Goal: Task Accomplishment & Management: Use online tool/utility

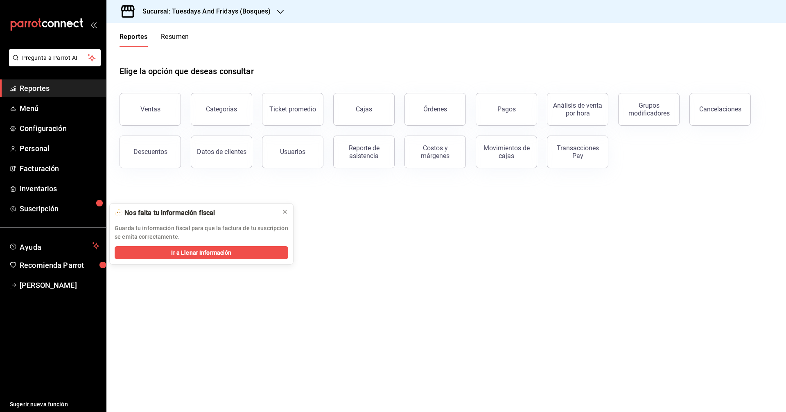
click at [251, 11] on h3 "Sucursal: Tuesdays And Fridays (Bosques)" at bounding box center [203, 12] width 135 height 10
click at [190, 74] on span "Tuesdays And Fridays (Canteras)" at bounding box center [156, 72] width 86 height 9
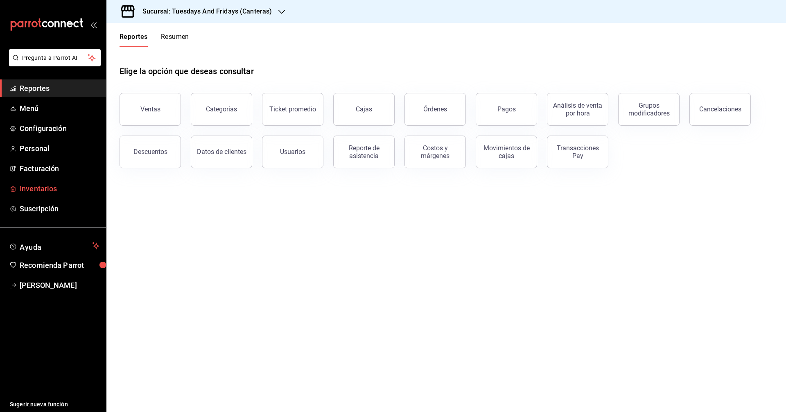
click at [46, 192] on span "Inventarios" at bounding box center [60, 188] width 80 height 11
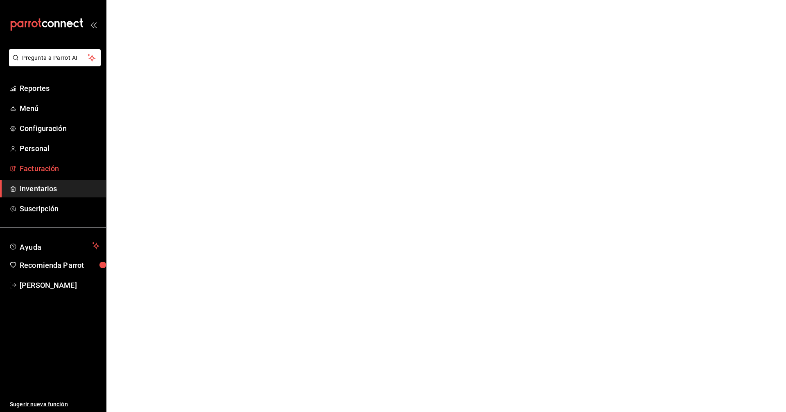
click at [51, 170] on span "Facturación" at bounding box center [60, 168] width 80 height 11
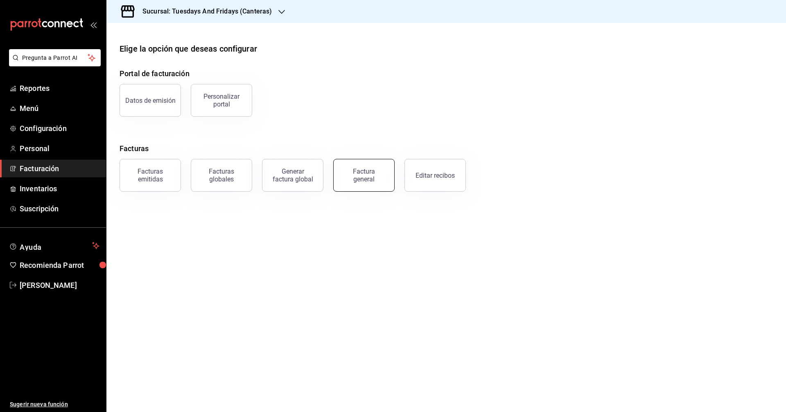
click at [377, 181] on div "Factura general" at bounding box center [364, 176] width 41 height 16
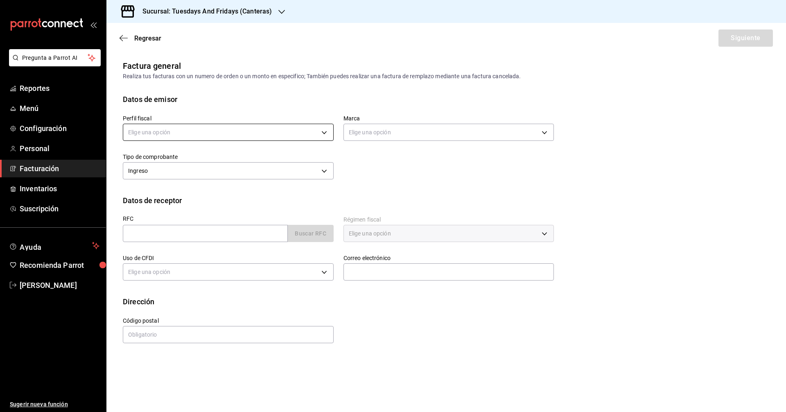
click at [159, 131] on body "Pregunta a Parrot AI Reportes Menú Configuración Personal Facturación Inventari…" at bounding box center [393, 206] width 786 height 412
click at [162, 173] on li "[PERSON_NAME]" at bounding box center [228, 173] width 210 height 15
type input "c9cd24ef-4caf-4a7b-8585-89d79b9dc07f"
type input "72192942-13c2-4f84-be82-f50c87f3379a"
click at [454, 195] on div "Datos de receptor" at bounding box center [446, 200] width 647 height 11
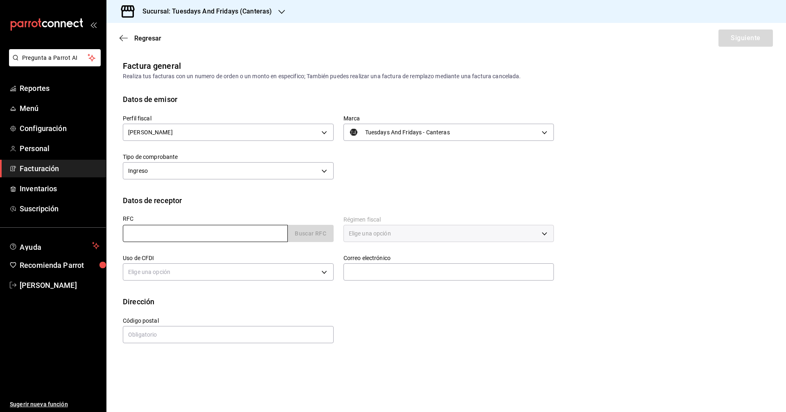
click at [219, 235] on input "text" at bounding box center [205, 233] width 165 height 17
click at [654, 177] on div "Perfil fiscal [PERSON_NAME] c9cd24ef-4caf-4a7b-8585-89d79b9dc07f Marca Tuesdays…" at bounding box center [446, 150] width 647 height 90
click at [158, 231] on input "text" at bounding box center [205, 233] width 165 height 17
type input "IIC930329BG5"
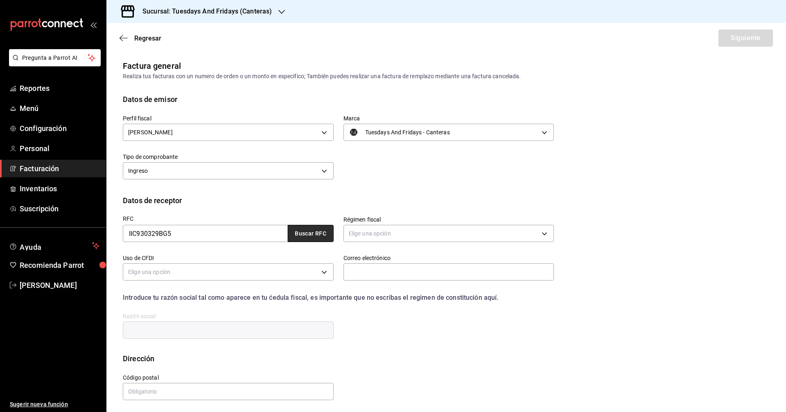
click at [312, 237] on button "Buscar RFC" at bounding box center [311, 233] width 46 height 17
type input "610"
type input "S01"
type input "[PERSON_NAME][EMAIL_ADDRESS][PERSON_NAME][PERSON_NAME][DOMAIN_NAME]"
type input "04100"
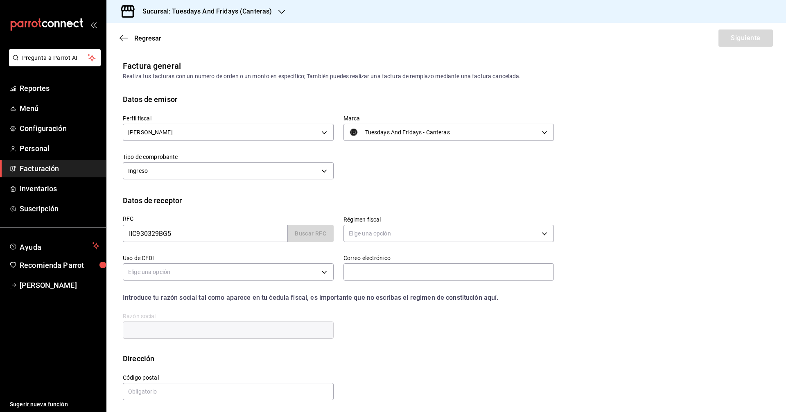
type input "INSTITUTO INTERAMERICANO DE COOPERACION PARA LA AGRICULTURA"
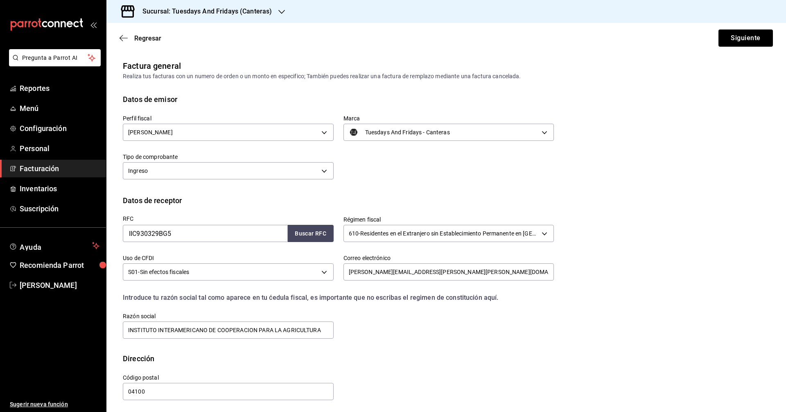
scroll to position [2, 0]
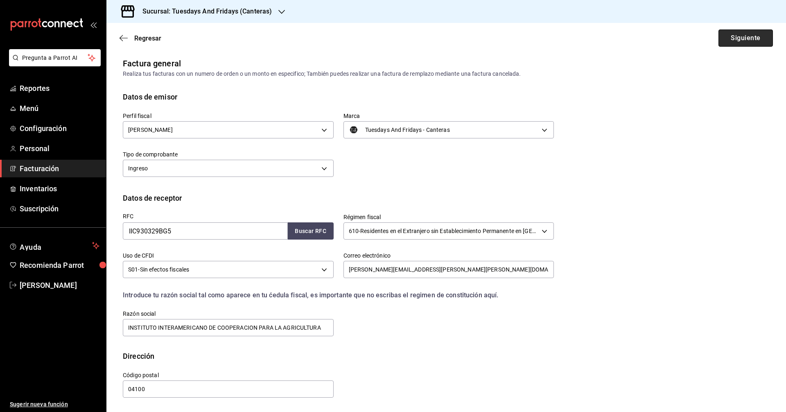
click at [734, 44] on button "Siguiente" at bounding box center [746, 37] width 54 height 17
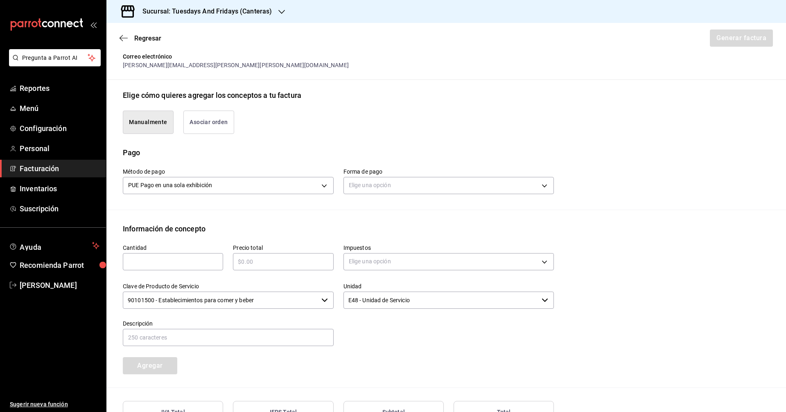
click at [213, 112] on button "Asociar orden" at bounding box center [209, 122] width 51 height 23
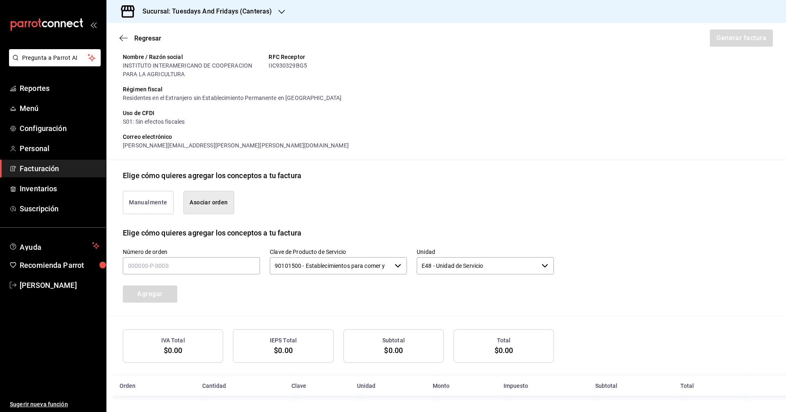
scroll to position [86, 0]
click at [209, 267] on input "text" at bounding box center [191, 265] width 137 height 17
type input "150925-p-0008"
click at [394, 301] on div "Número de orden 150925-p-0008 Clave de Producto de Servicio 90101500 - Establec…" at bounding box center [328, 266] width 451 height 74
click at [144, 295] on button "Agregar" at bounding box center [150, 293] width 54 height 17
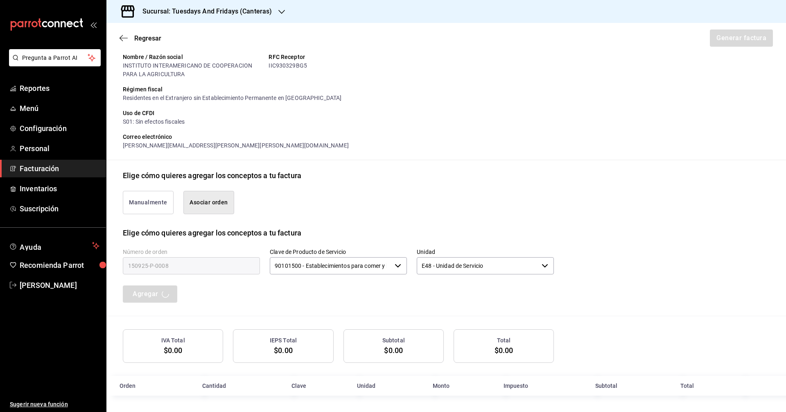
click at [291, 66] on div "IIC930329BG5" at bounding box center [338, 65] width 139 height 9
copy div "IIC930329BG5"
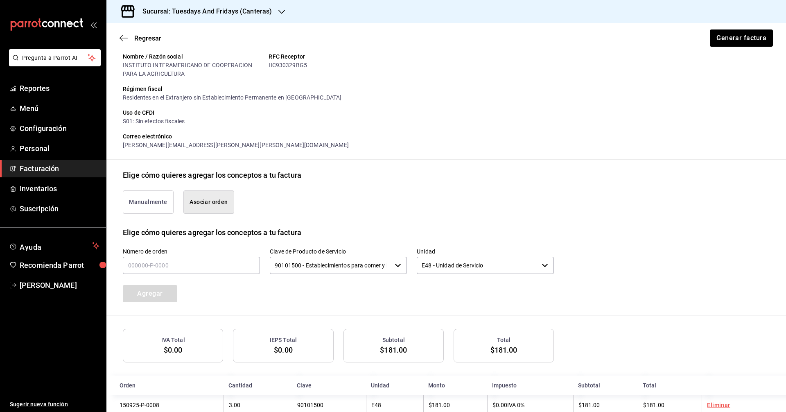
click at [378, 222] on div "Manualmente Asociar orden" at bounding box center [446, 204] width 647 height 46
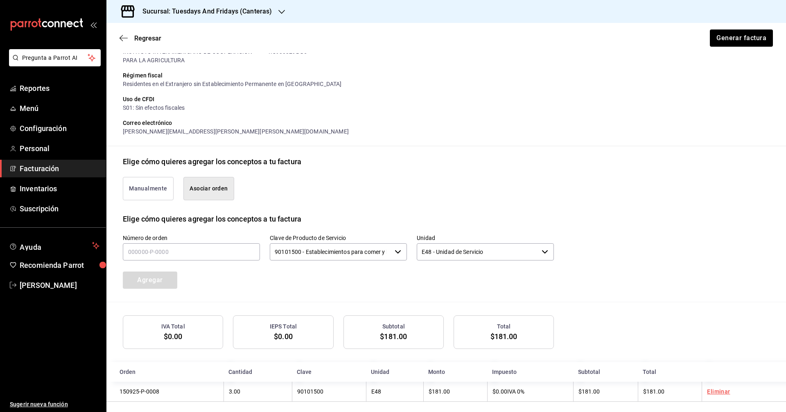
scroll to position [107, 0]
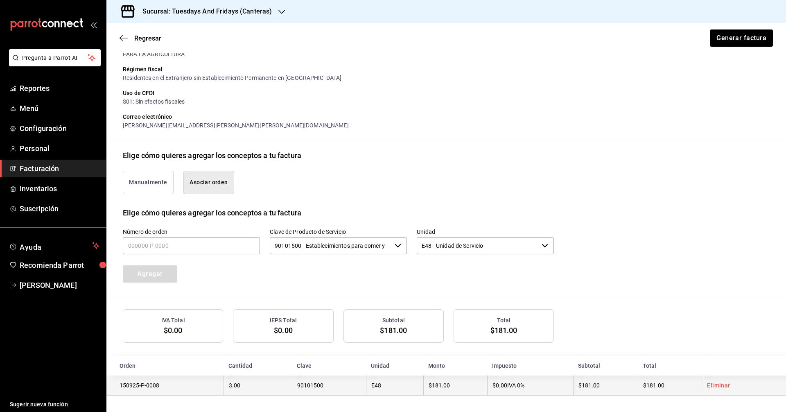
click at [710, 388] on link "Eliminar" at bounding box center [718, 385] width 23 height 7
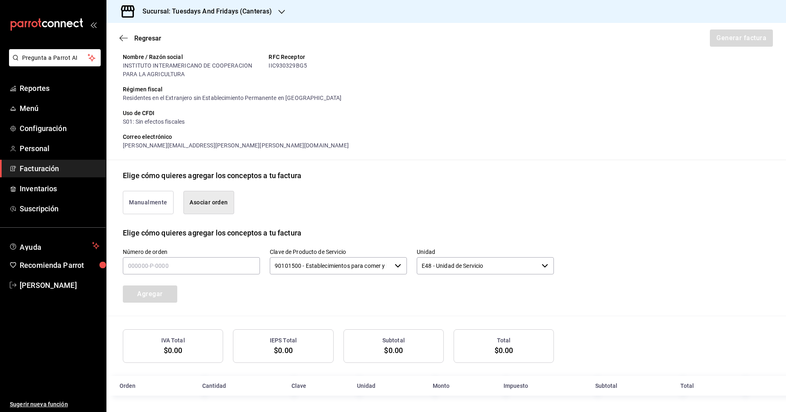
scroll to position [86, 0]
click at [317, 267] on input "90101500 - Establecimientos para comer y beber" at bounding box center [331, 265] width 122 height 17
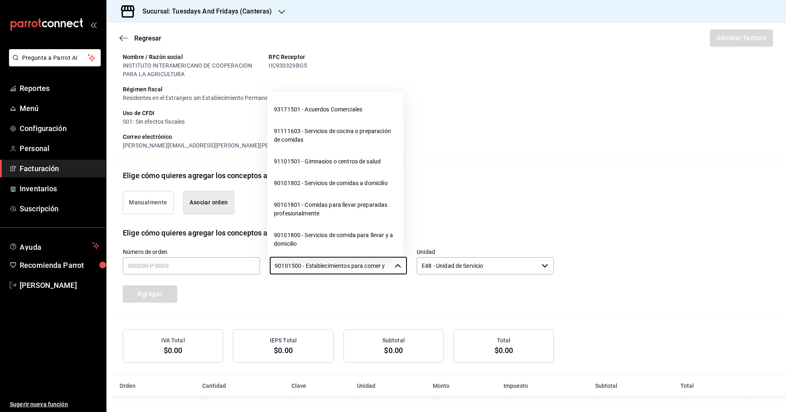
scroll to position [0, 16]
drag, startPoint x: 274, startPoint y: 268, endPoint x: 426, endPoint y: 270, distance: 151.6
click at [426, 270] on div "Número de orden Clave de Producto de Servicio 90101500 - Establecimientos para …" at bounding box center [328, 266] width 451 height 74
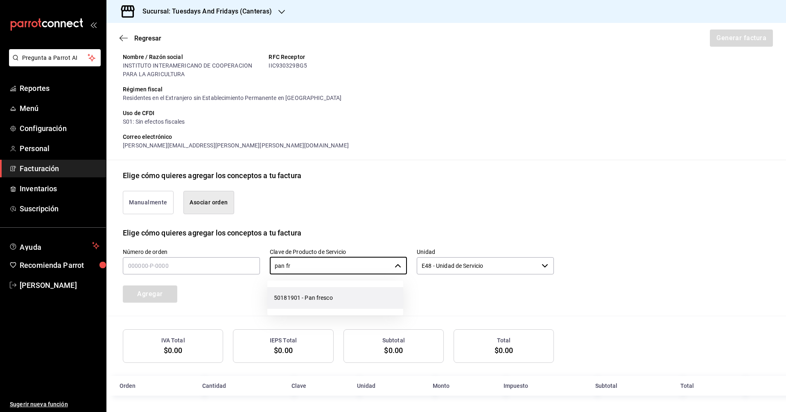
click at [354, 304] on li "50181901 - Pan fresco" at bounding box center [335, 298] width 136 height 22
type input "50181901 - Pan fresco"
click at [463, 269] on input "E48 - Unidad de Servicio" at bounding box center [478, 265] width 122 height 17
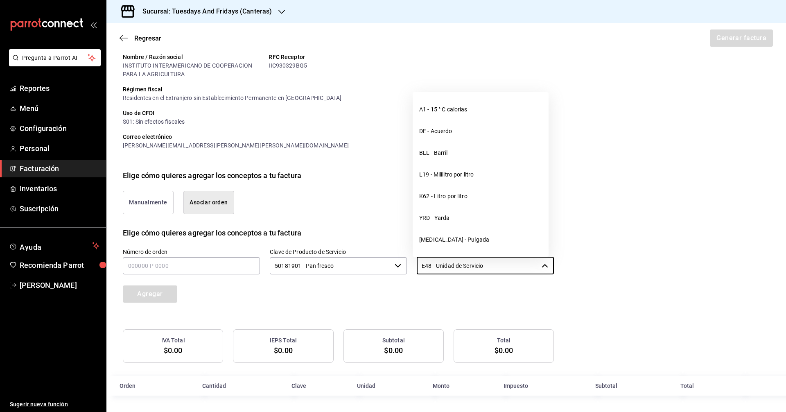
drag, startPoint x: 503, startPoint y: 263, endPoint x: 346, endPoint y: 254, distance: 157.5
click at [346, 254] on div "Número de orden Clave de Producto de Servicio 50181901 - Pan fresco ​ Unidad E4…" at bounding box center [328, 266] width 451 height 74
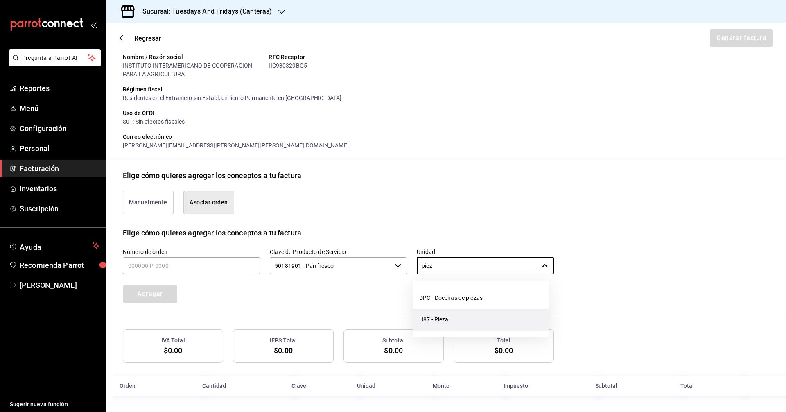
click at [431, 314] on li "H87 - Pieza" at bounding box center [481, 320] width 136 height 22
type input "H87 - Pieza"
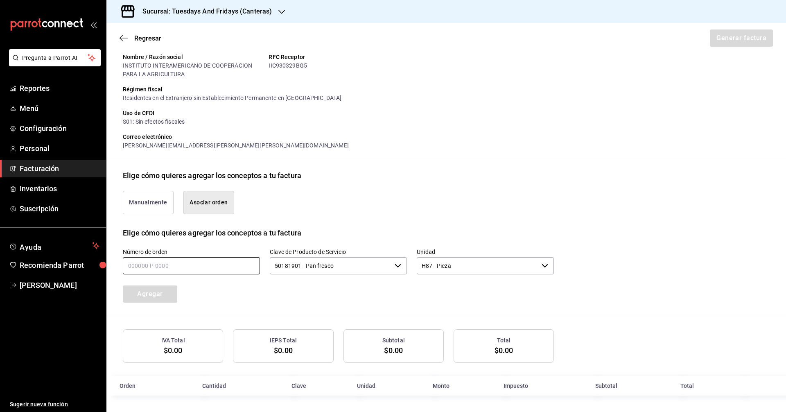
click at [161, 260] on input "text" at bounding box center [191, 265] width 137 height 17
type input "150925-p-0008"
click at [145, 294] on button "Agregar" at bounding box center [150, 293] width 54 height 17
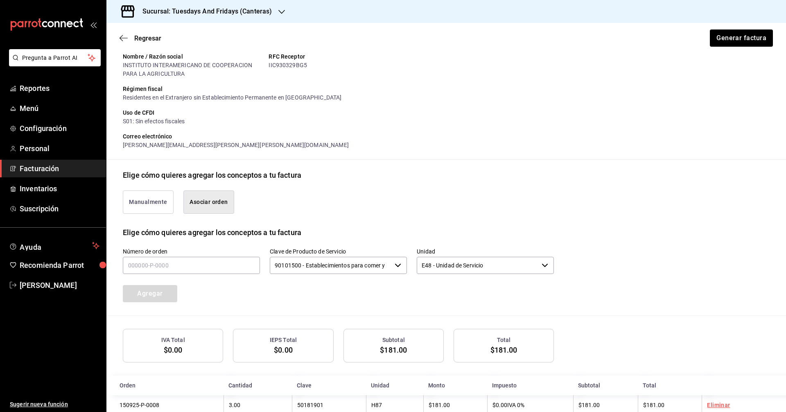
scroll to position [107, 0]
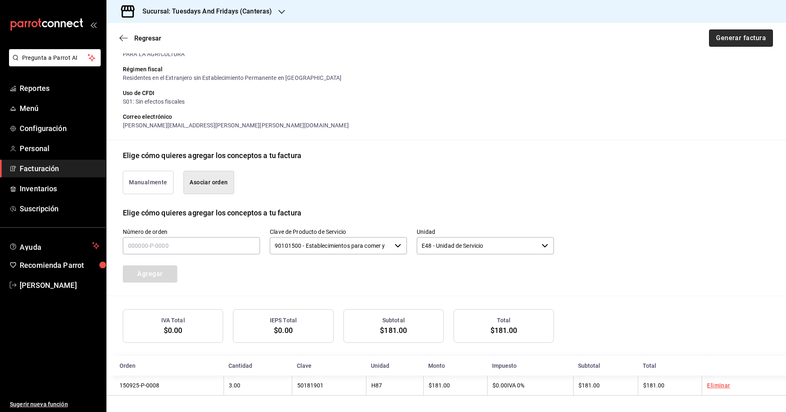
click at [717, 44] on button "Generar factura" at bounding box center [741, 37] width 64 height 17
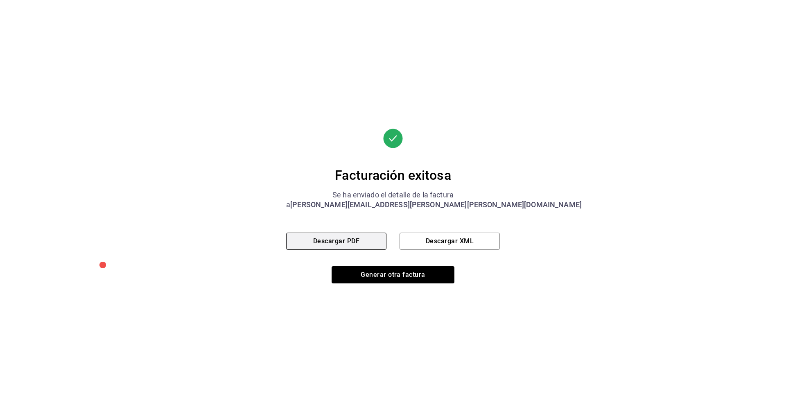
click at [344, 242] on button "Descargar PDF" at bounding box center [336, 241] width 100 height 17
drag, startPoint x: 377, startPoint y: 278, endPoint x: 376, endPoint y: 283, distance: 5.8
click at [378, 279] on button "Generar otra factura" at bounding box center [393, 274] width 123 height 17
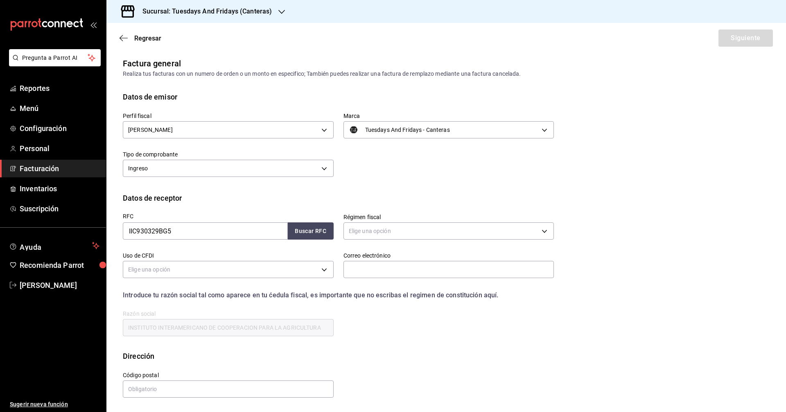
scroll to position [0, 0]
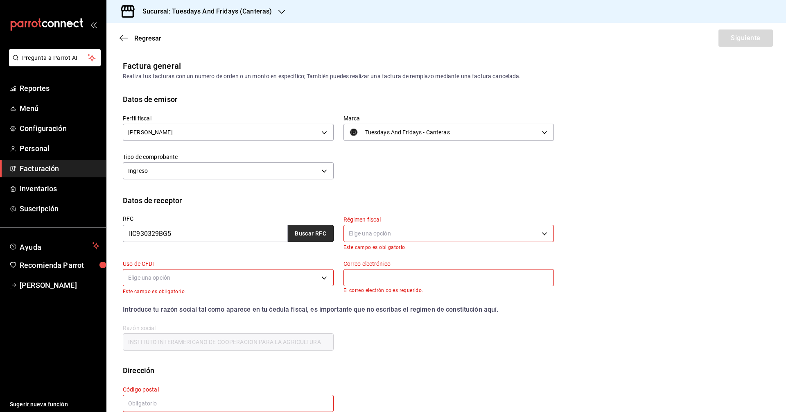
click at [294, 230] on button "Buscar RFC" at bounding box center [311, 233] width 46 height 17
type input "610"
type input "S01"
type input "[PERSON_NAME][EMAIL_ADDRESS][PERSON_NAME][PERSON_NAME][DOMAIN_NAME]"
type input "04100"
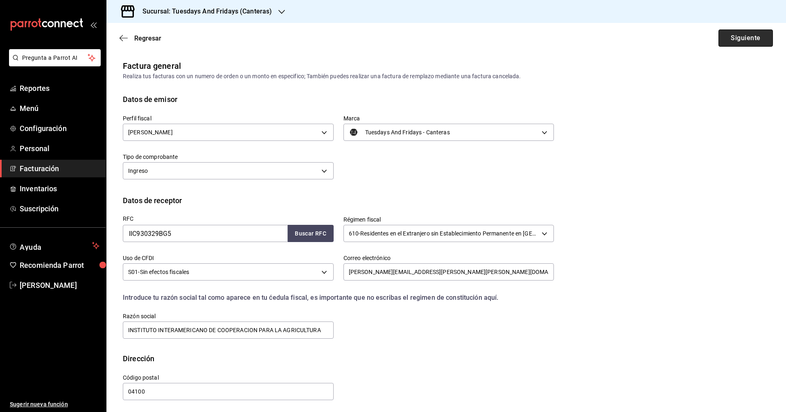
click at [731, 41] on button "Siguiente" at bounding box center [746, 37] width 54 height 17
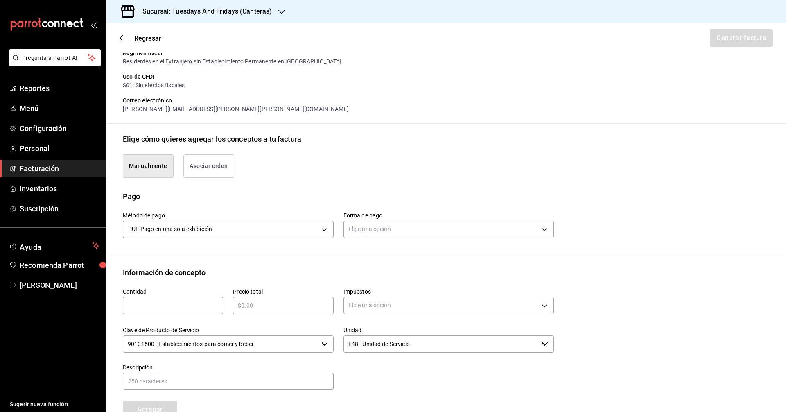
scroll to position [123, 0]
click at [214, 166] on button "Asociar orden" at bounding box center [209, 165] width 51 height 23
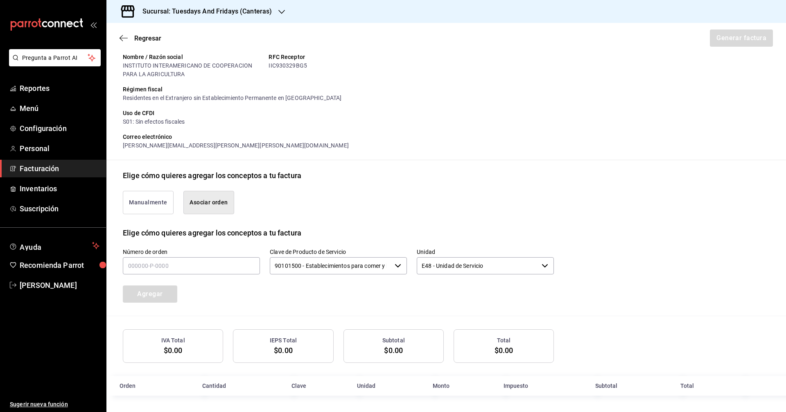
scroll to position [86, 0]
type button "associate"
click at [211, 265] on input "text" at bounding box center [191, 265] width 137 height 17
type input "150925-P-0009"
click at [317, 267] on input "90101500 - Establecimientos para comer y beber" at bounding box center [331, 265] width 122 height 17
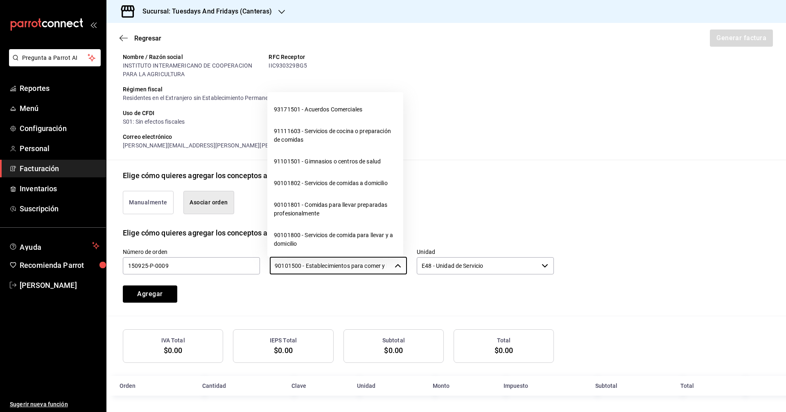
scroll to position [0, 16]
drag, startPoint x: 272, startPoint y: 264, endPoint x: 431, endPoint y: 266, distance: 159.4
click at [431, 266] on div "Número de orden 150925-P-0009 Clave de Producto de Servicio 90101500 - Establec…" at bounding box center [328, 266] width 451 height 74
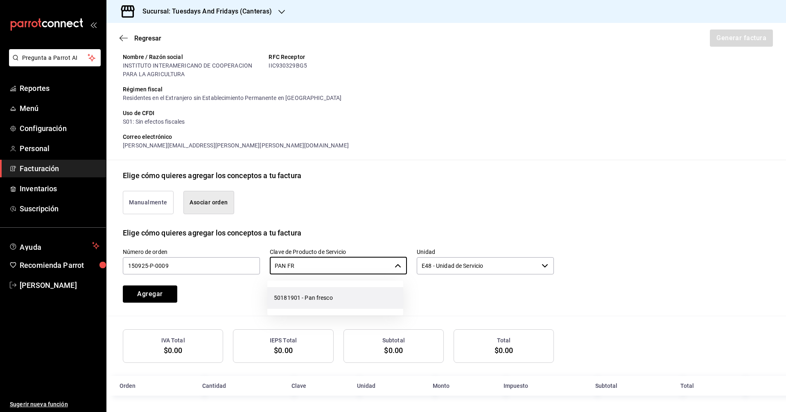
click at [298, 295] on li "50181901 - Pan fresco" at bounding box center [335, 298] width 136 height 22
type input "50181901 - Pan fresco"
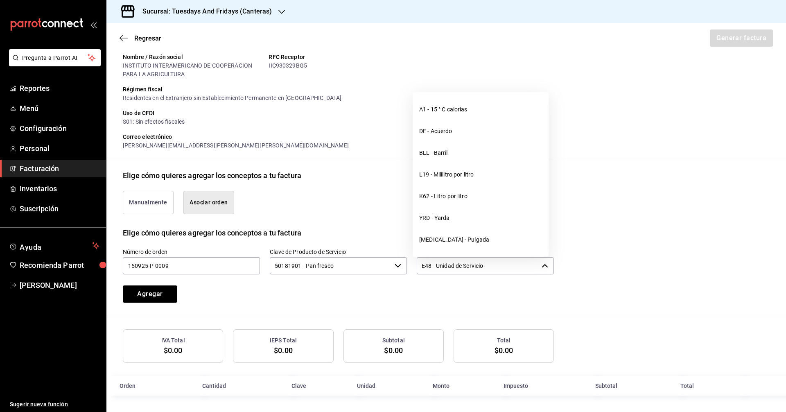
click at [492, 268] on input "E48 - Unidad de Servicio" at bounding box center [478, 265] width 122 height 17
drag, startPoint x: 514, startPoint y: 263, endPoint x: 368, endPoint y: 263, distance: 146.6
click at [368, 263] on div "Número de orden 150925-P-0009 Clave de Producto de Servicio 50181901 - Pan fres…" at bounding box center [328, 266] width 451 height 74
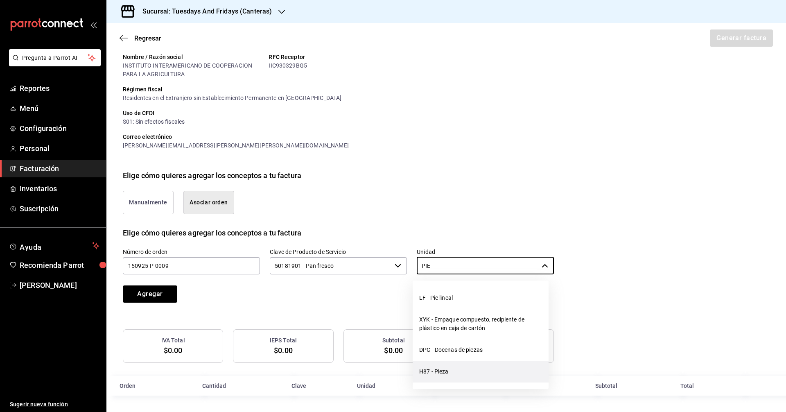
click at [453, 368] on li "H87 - Pieza" at bounding box center [481, 372] width 136 height 22
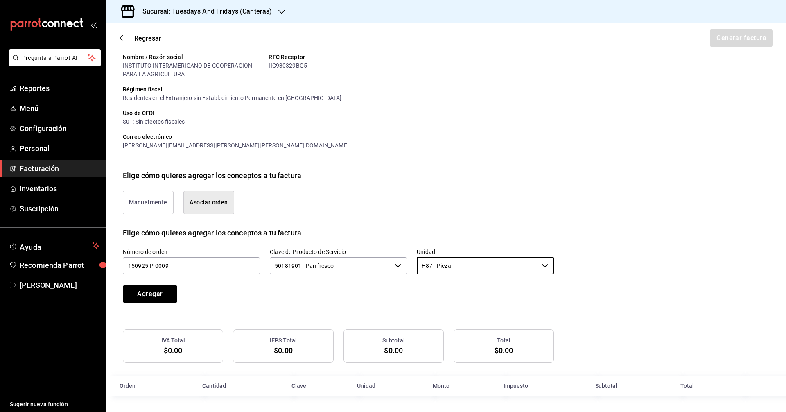
type input "H87 - Pieza"
click at [235, 308] on div "Número de orden 150925-P-0009 Clave de Producto de Servicio 50181901 - Pan fres…" at bounding box center [446, 276] width 647 height 77
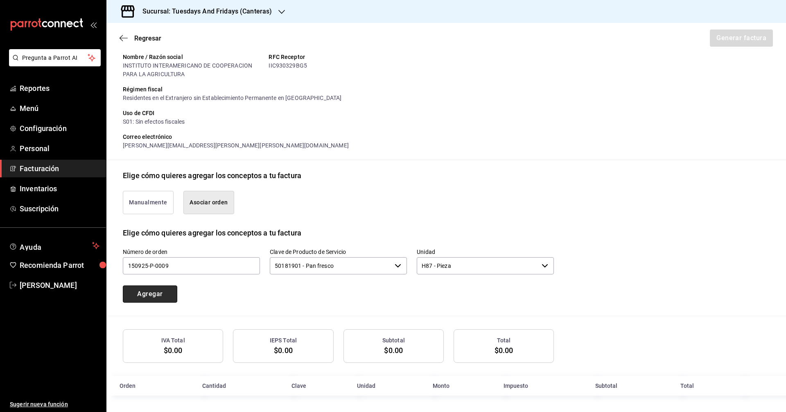
click at [149, 293] on button "Agregar" at bounding box center [150, 293] width 54 height 17
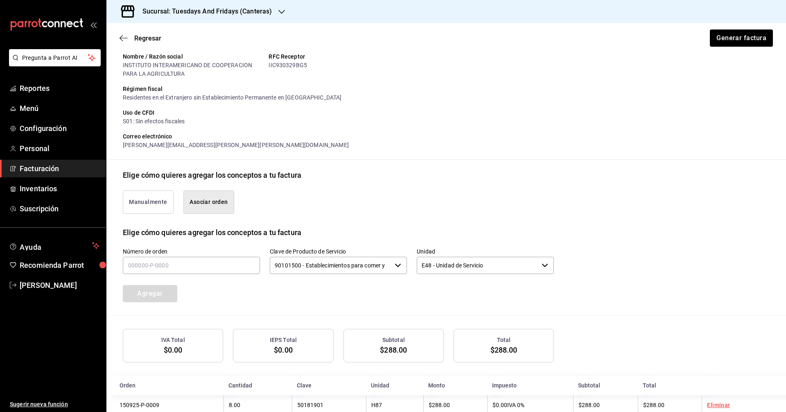
scroll to position [107, 0]
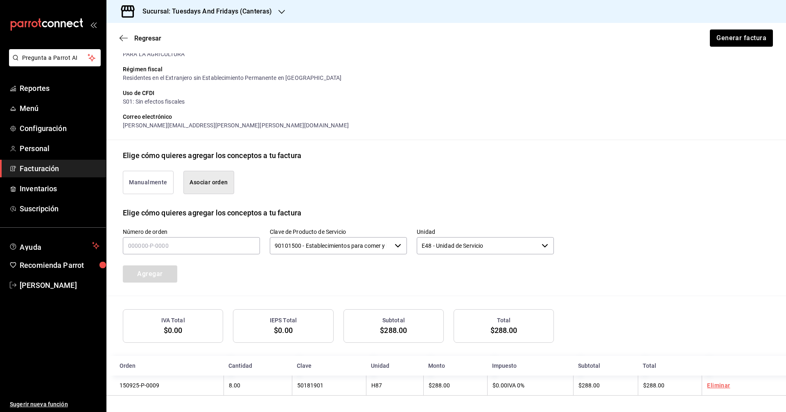
click at [564, 291] on div "Número de orden Clave de Producto de Servicio 90101500 - Establecimientos para …" at bounding box center [446, 256] width 647 height 77
click at [724, 43] on button "Generar factura" at bounding box center [741, 37] width 64 height 17
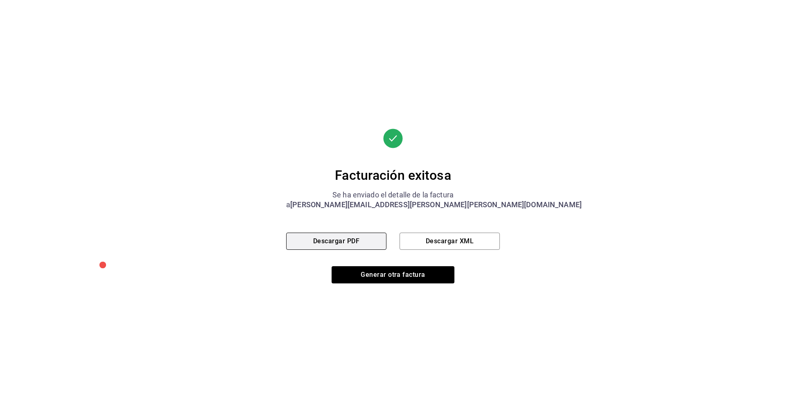
click at [363, 244] on button "Descargar PDF" at bounding box center [336, 241] width 100 height 17
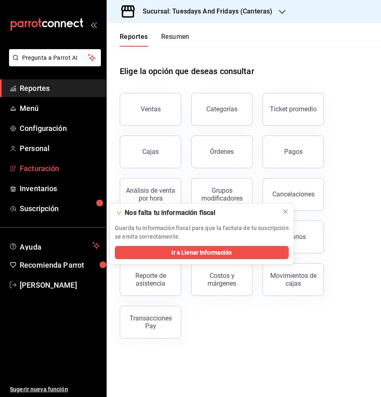
click at [49, 172] on span "Facturación" at bounding box center [60, 168] width 80 height 11
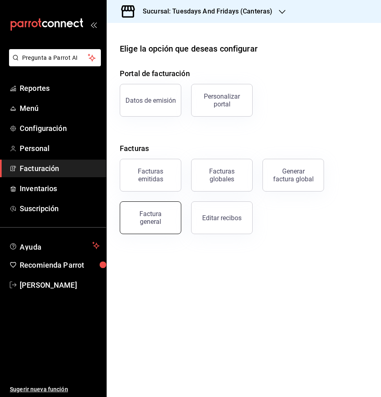
click at [155, 216] on div "Factura general" at bounding box center [150, 218] width 41 height 16
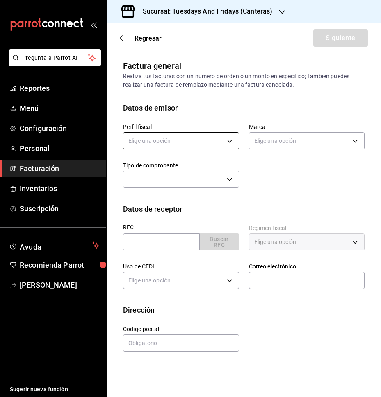
click at [226, 139] on body "Pregunta a Parrot AI Reportes Menú Configuración Personal Facturación Inventari…" at bounding box center [190, 198] width 381 height 397
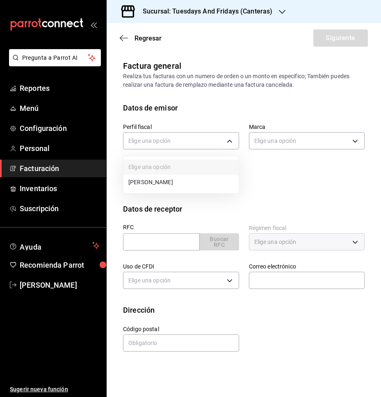
click at [155, 181] on li "[PERSON_NAME]" at bounding box center [180, 182] width 115 height 15
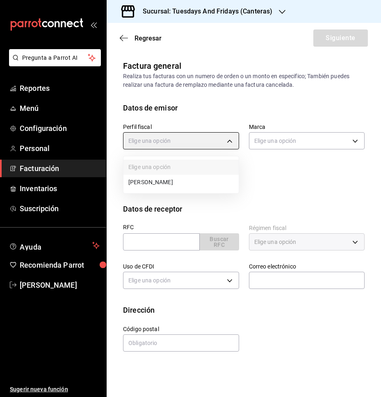
type input "c9cd24ef-4caf-4a7b-8585-89d79b9dc07f"
type input "72192942-13c2-4f84-be82-f50c87f3379a"
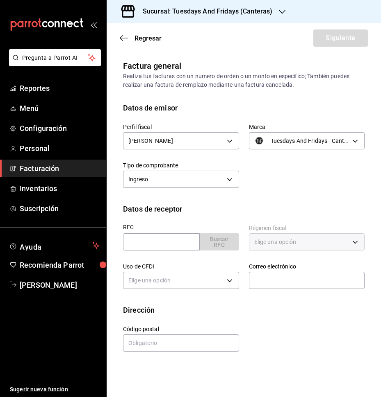
click at [281, 180] on div "Perfil fiscal [PERSON_NAME] c9cd24ef-4caf-4a7b-8585-89d79b9dc07f Marca Tuesdays…" at bounding box center [238, 151] width 251 height 77
drag, startPoint x: 158, startPoint y: 242, endPoint x: 149, endPoint y: 244, distance: 9.2
click at [158, 242] on input "text" at bounding box center [161, 241] width 77 height 17
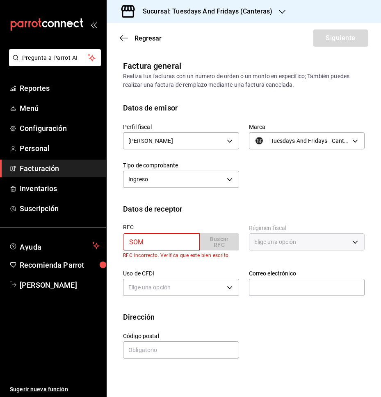
type input "SOMA880426BZ2"
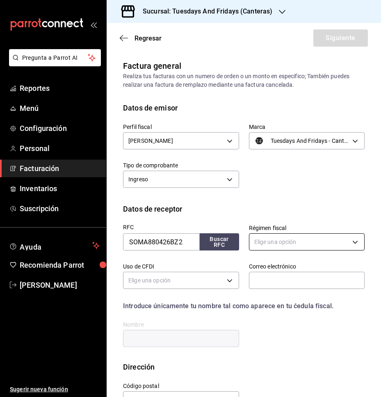
click at [273, 246] on body "Pregunta a Parrot AI Reportes Menú Configuración Personal Facturación Inventari…" at bounding box center [190, 198] width 381 height 397
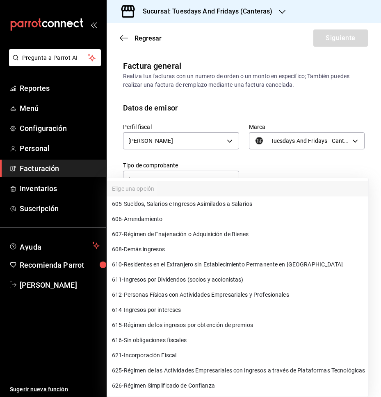
click at [285, 167] on div at bounding box center [190, 198] width 381 height 397
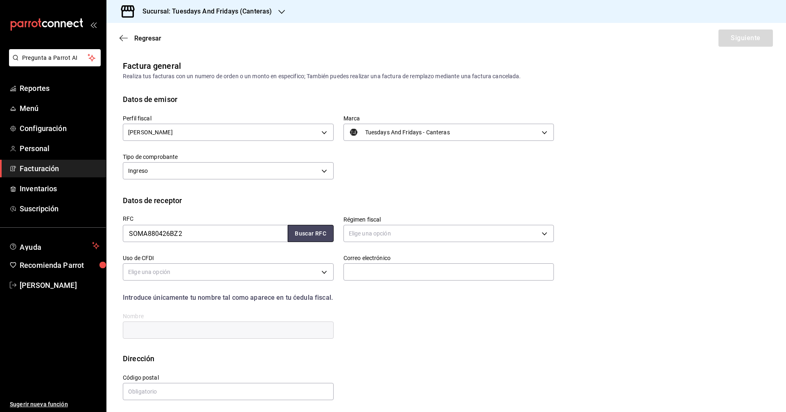
click at [312, 232] on button "Buscar RFC" at bounding box center [311, 233] width 46 height 17
type input "612"
type input "G03"
type input "fruteriacalifornia310@gmail.com"
type input "20110"
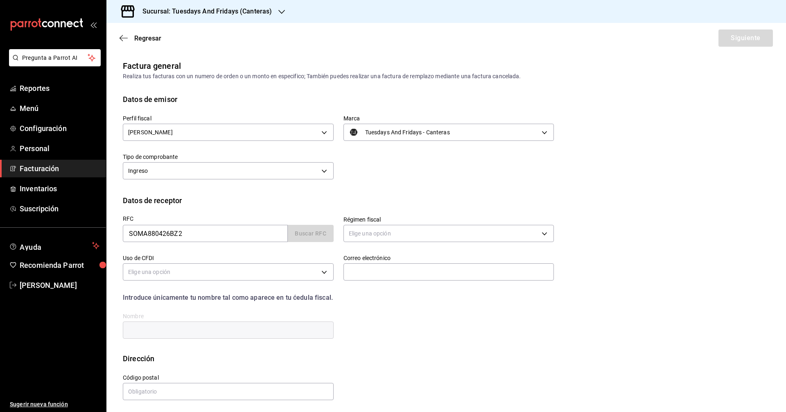
type input "ANA KAREN SOTO MACIAS"
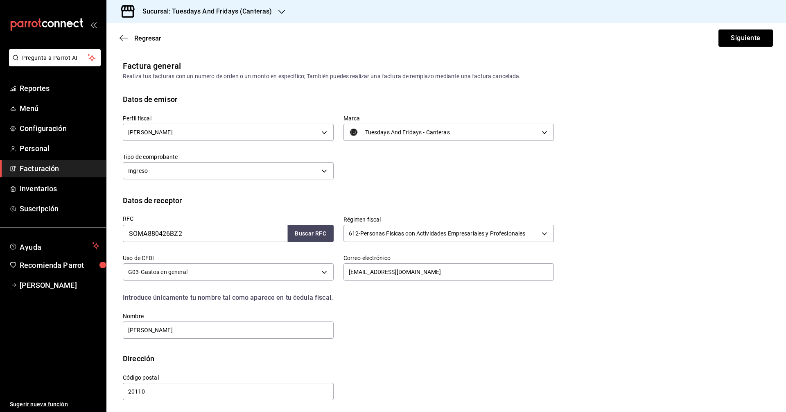
click at [380, 183] on div "Perfil fiscal [PERSON_NAME] c9cd24ef-4caf-4a7b-8585-89d79b9dc07f Marca Tuesdays…" at bounding box center [446, 150] width 647 height 90
click at [380, 47] on div "Regresar Siguiente" at bounding box center [446, 38] width 680 height 30
click at [380, 43] on button "Siguiente" at bounding box center [746, 37] width 54 height 17
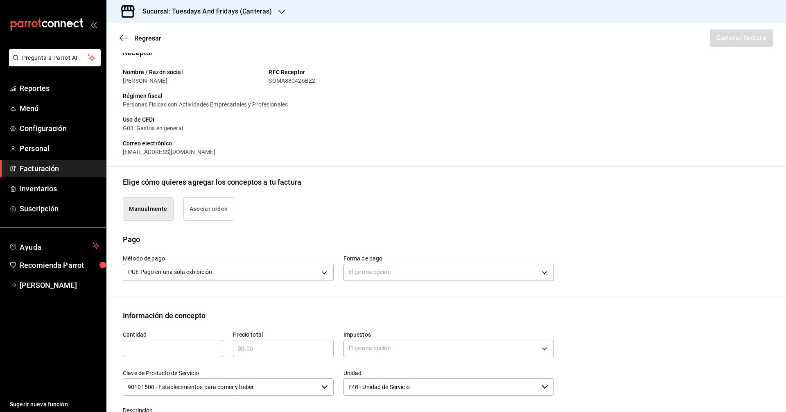
scroll to position [164, 0]
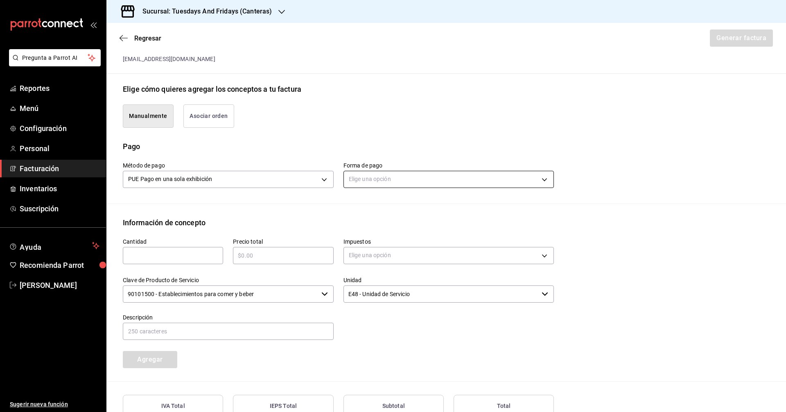
click at [380, 174] on body "Pregunta a Parrot AI Reportes Menú Configuración Personal Facturación Inventari…" at bounding box center [393, 206] width 786 height 412
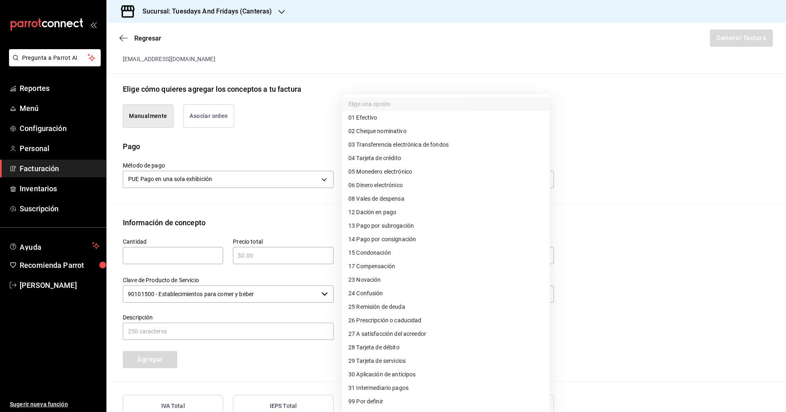
drag, startPoint x: 398, startPoint y: 119, endPoint x: 386, endPoint y: 123, distance: 12.7
click at [380, 118] on li "01 Efectivo" at bounding box center [446, 118] width 208 height 14
type input "01"
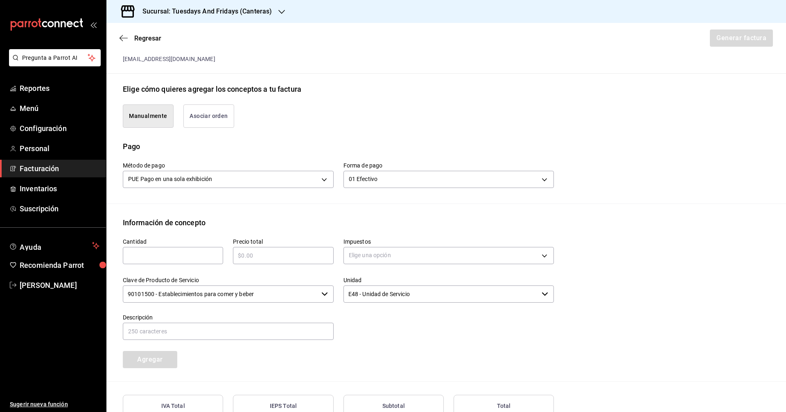
click at [173, 254] on input "text" at bounding box center [173, 256] width 100 height 10
type input "5"
type input "25"
click at [311, 258] on input "text" at bounding box center [283, 256] width 100 height 10
type input "$1975"
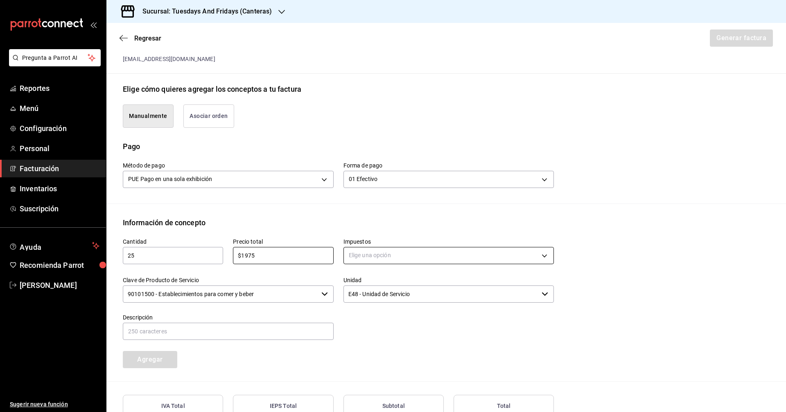
click at [380, 249] on body "Pregunta a Parrot AI Reportes Menú Configuración Personal Facturación Inventari…" at bounding box center [393, 206] width 786 height 412
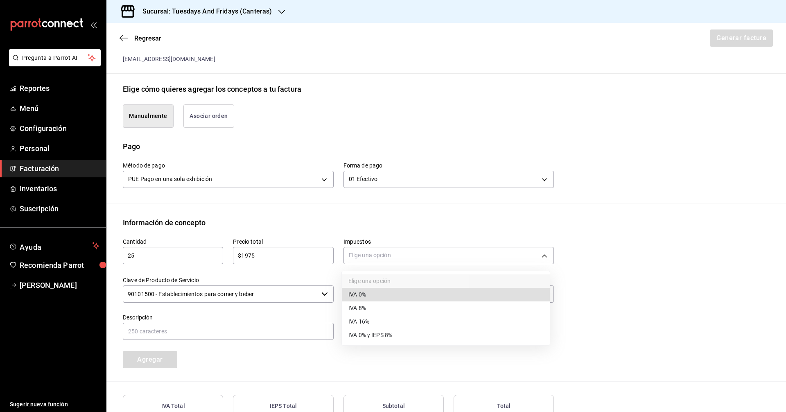
click at [363, 295] on span "IVA 0%" at bounding box center [358, 294] width 18 height 9
type input "IVA_0"
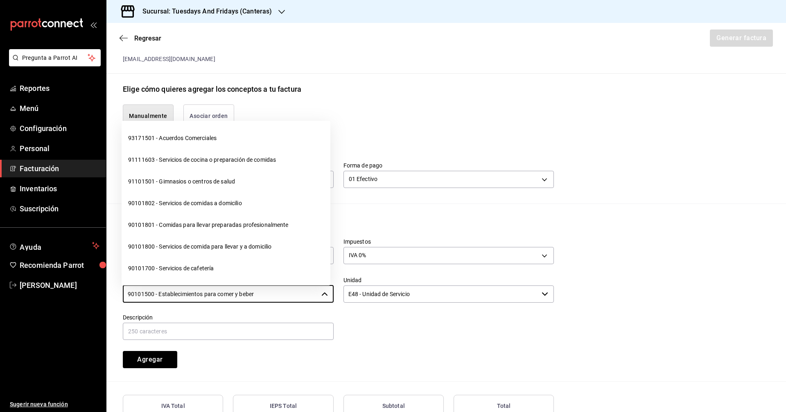
drag, startPoint x: 281, startPoint y: 290, endPoint x: 0, endPoint y: 297, distance: 281.1
click at [0, 297] on div "Pregunta a Parrot AI Reportes Menú Configuración Personal Facturación Inventari…" at bounding box center [393, 206] width 786 height 412
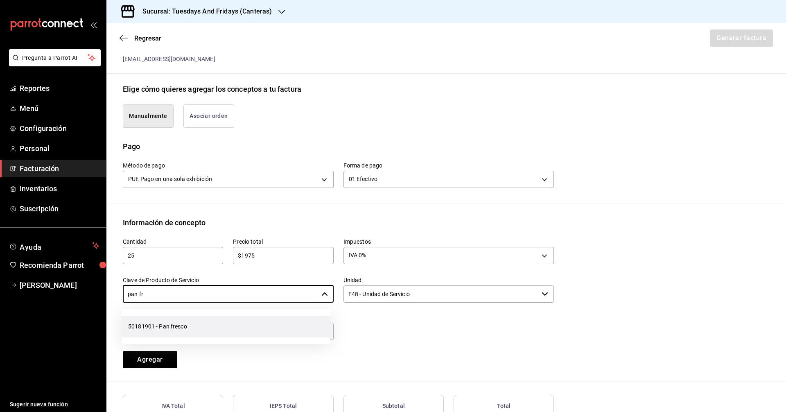
click at [161, 318] on li "50181901 - Pan fresco" at bounding box center [226, 327] width 209 height 22
type input "50181901 - Pan fresco"
click at [161, 325] on input "text" at bounding box center [228, 331] width 211 height 17
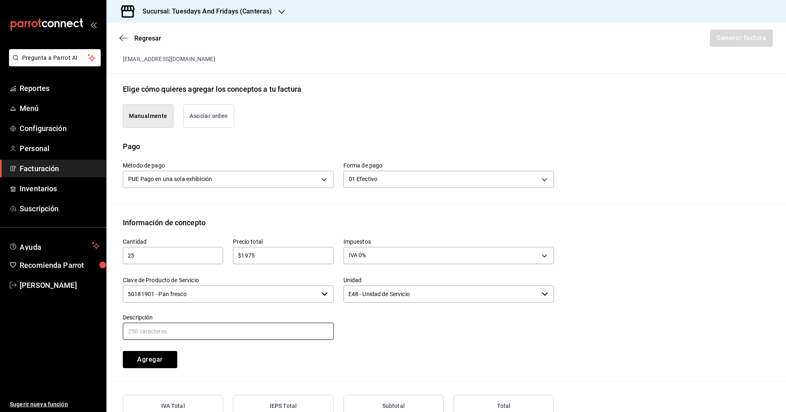
type input "Multigrano"
drag, startPoint x: 166, startPoint y: 356, endPoint x: 204, endPoint y: 342, distance: 39.6
click at [166, 355] on button "Agregar" at bounding box center [150, 359] width 54 height 17
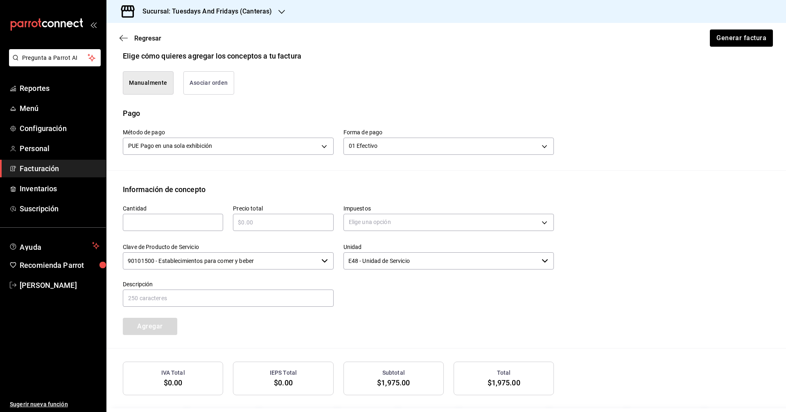
scroll to position [127, 0]
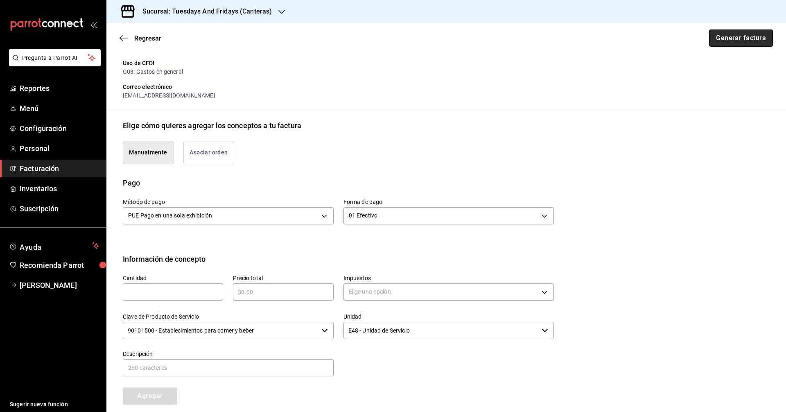
click at [380, 39] on button "Generar factura" at bounding box center [741, 37] width 64 height 17
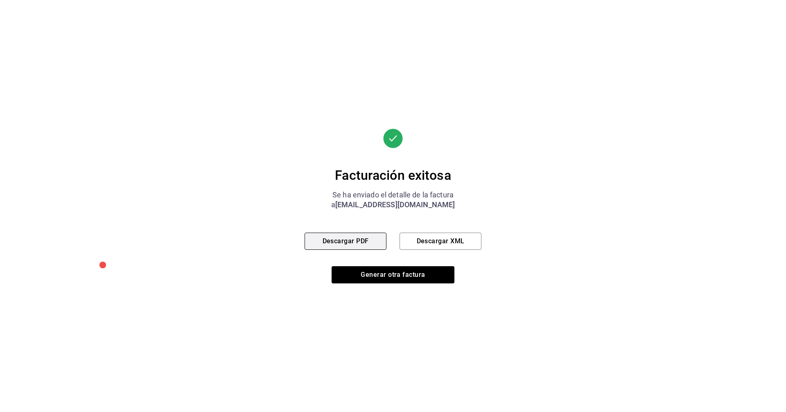
click at [351, 236] on button "Descargar PDF" at bounding box center [346, 241] width 82 height 17
click at [380, 275] on button "Generar otra factura" at bounding box center [393, 274] width 123 height 17
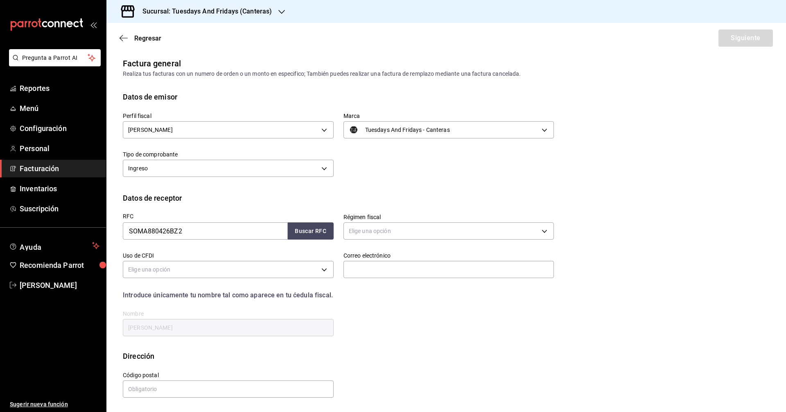
scroll to position [0, 0]
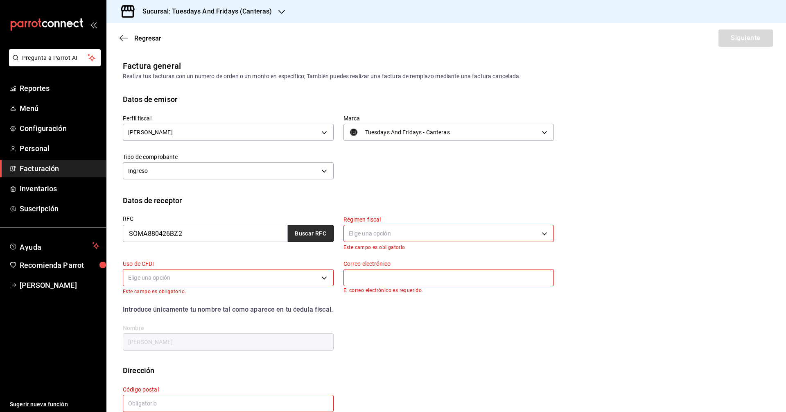
click at [313, 231] on button "Buscar RFC" at bounding box center [311, 233] width 46 height 17
type input "612"
type input "G03"
type input "fruteriacalifornia310@gmail.com"
type input "20110"
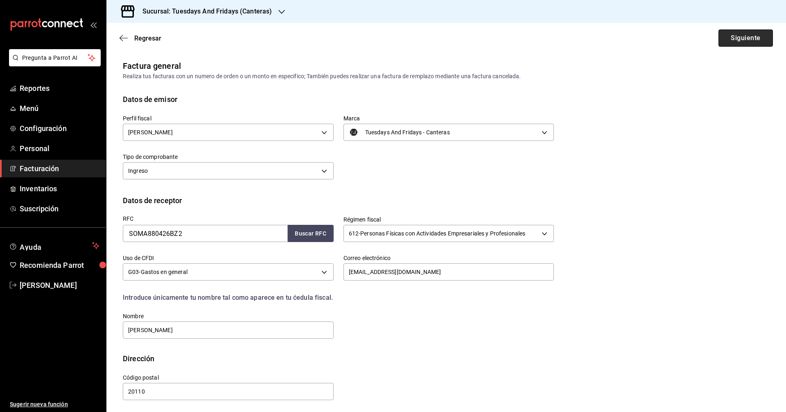
click at [380, 36] on button "Siguiente" at bounding box center [746, 37] width 54 height 17
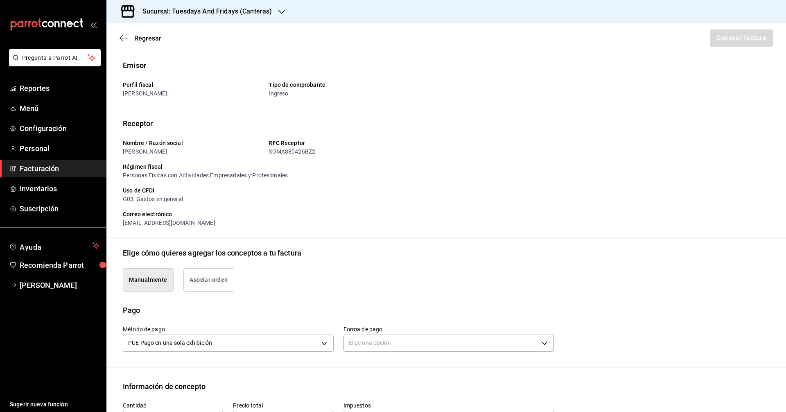
scroll to position [123, 0]
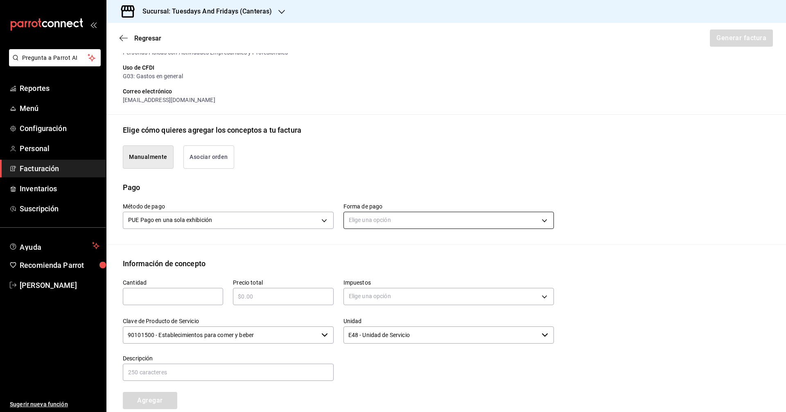
click at [378, 223] on body "Pregunta a Parrot AI Reportes Menú Configuración Personal Facturación Inventari…" at bounding box center [393, 206] width 786 height 412
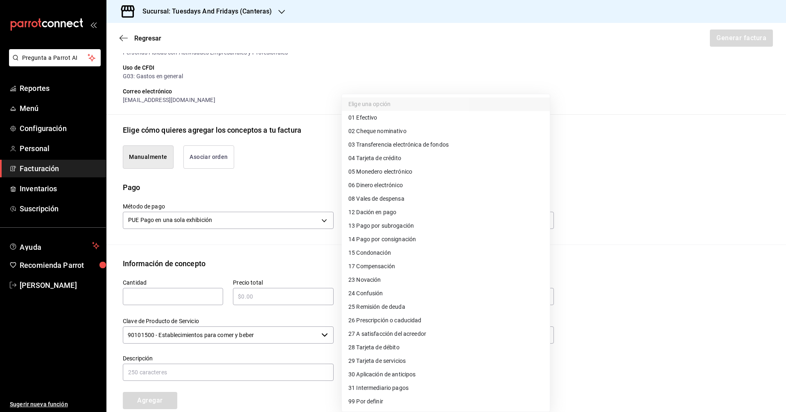
click at [380, 121] on li "01 Efectivo" at bounding box center [446, 118] width 208 height 14
type input "01"
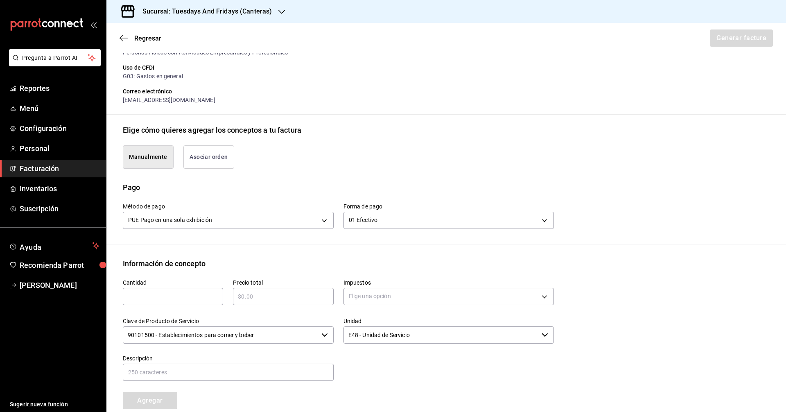
click at [196, 299] on input "text" at bounding box center [173, 297] width 100 height 10
type input "5"
click at [305, 292] on input "text" at bounding box center [283, 297] width 100 height 10
type input "$550"
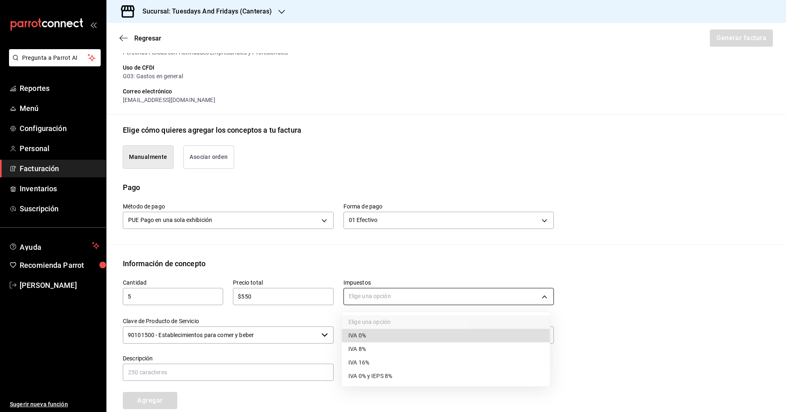
click at [378, 302] on body "Pregunta a Parrot AI Reportes Menú Configuración Personal Facturación Inventari…" at bounding box center [393, 206] width 786 height 412
click at [353, 335] on span "IVA 0%" at bounding box center [358, 335] width 18 height 9
type input "IVA_0"
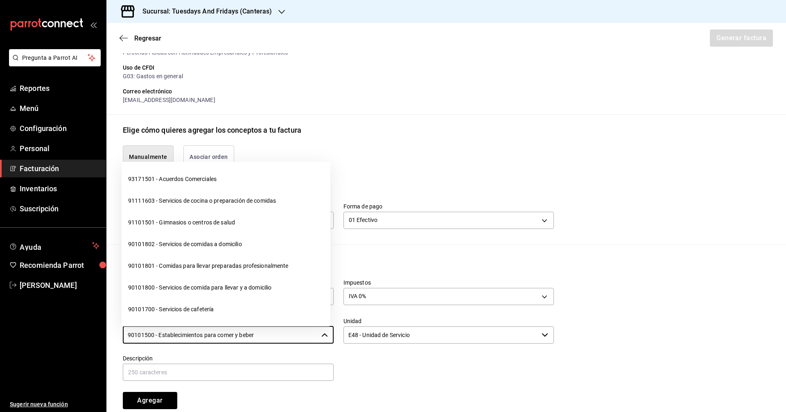
drag, startPoint x: 276, startPoint y: 334, endPoint x: 32, endPoint y: 324, distance: 244.3
click at [32, 324] on div "Pregunta a Parrot AI Reportes Menú Configuración Personal Facturación Inventari…" at bounding box center [393, 206] width 786 height 412
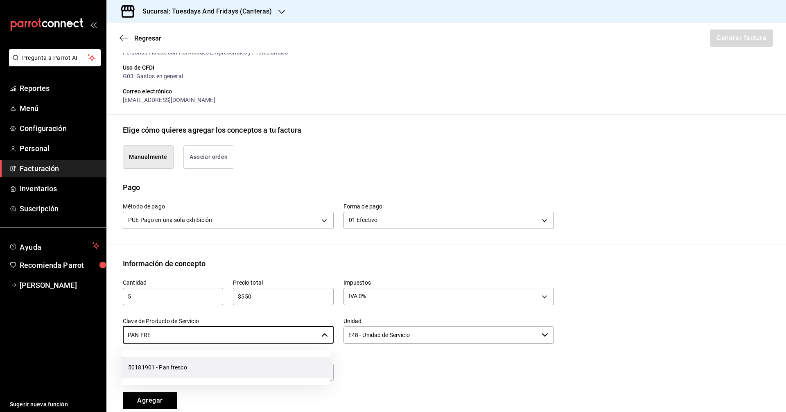
click at [189, 372] on li "50181901 - Pan fresco" at bounding box center [226, 368] width 209 height 22
type input "50181901 - Pan fresco"
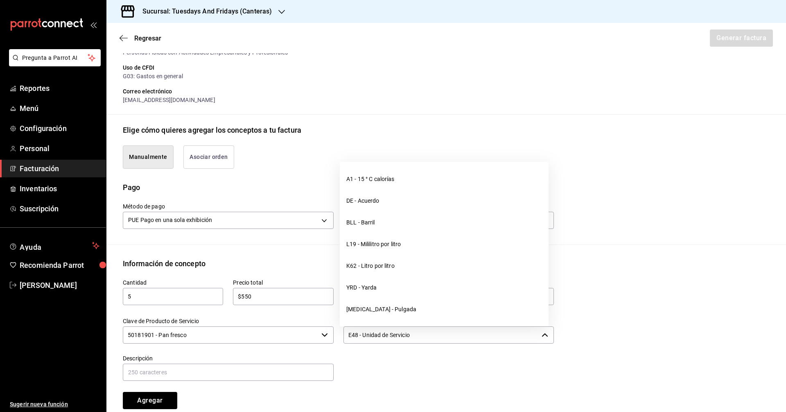
click at [380, 335] on input "E48 - Unidad de Servicio" at bounding box center [441, 334] width 195 height 17
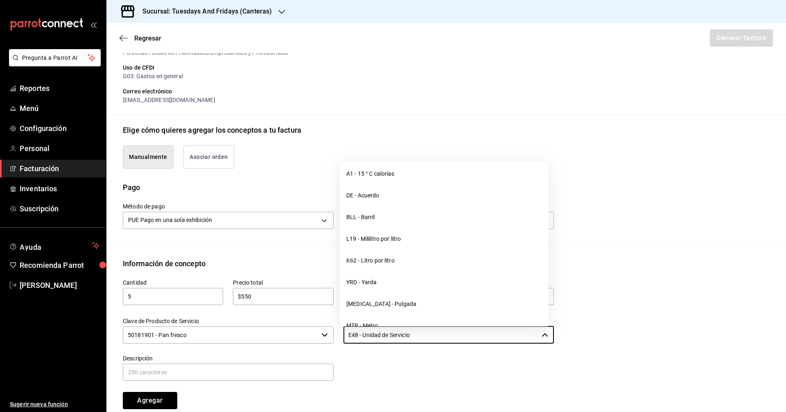
drag, startPoint x: 436, startPoint y: 330, endPoint x: 258, endPoint y: 300, distance: 180.3
click at [258, 300] on div "Cantidad 5 ​ Precio total $550 ​ Impuestos IVA 0% IVA_0 Clave de Producto de Se…" at bounding box center [333, 339] width 441 height 140
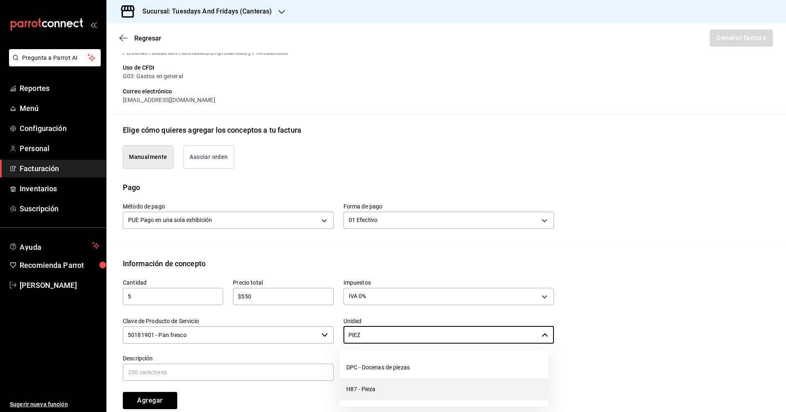
click at [380, 395] on li "H87 - Pieza" at bounding box center [444, 389] width 209 height 22
type input "H87 - Pieza"
click at [291, 365] on input "text" at bounding box center [228, 372] width 211 height 17
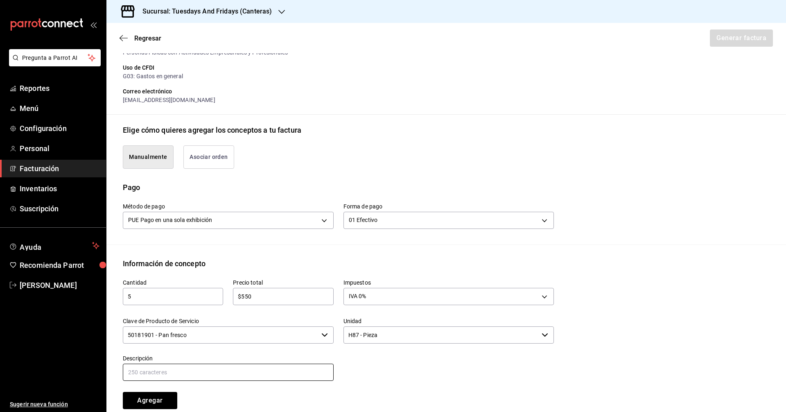
click at [286, 369] on input "text" at bounding box center [228, 372] width 211 height 17
type input "p"
click at [380, 364] on div at bounding box center [444, 363] width 221 height 37
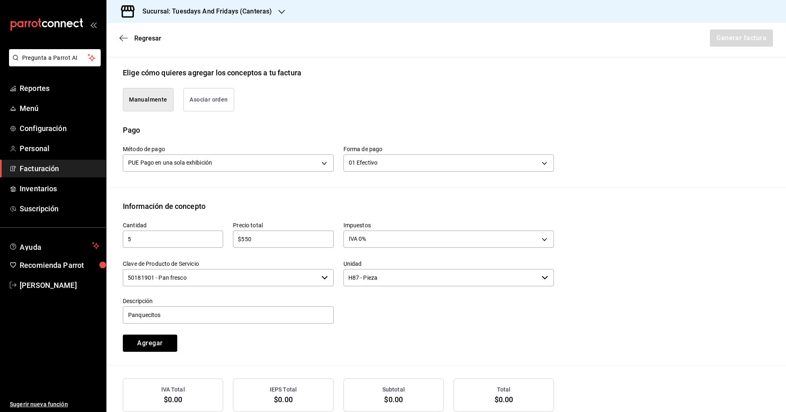
scroll to position [230, 0]
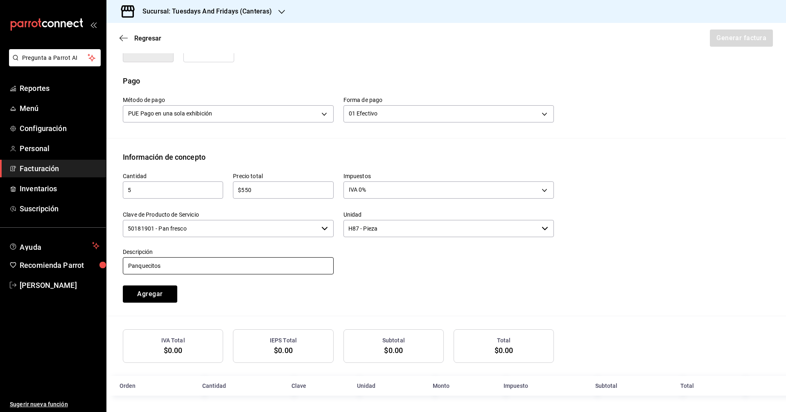
click at [177, 265] on input "Panquecitos" at bounding box center [228, 265] width 211 height 17
type input "Panquecito"
click at [150, 290] on button "Agregar" at bounding box center [150, 293] width 54 height 17
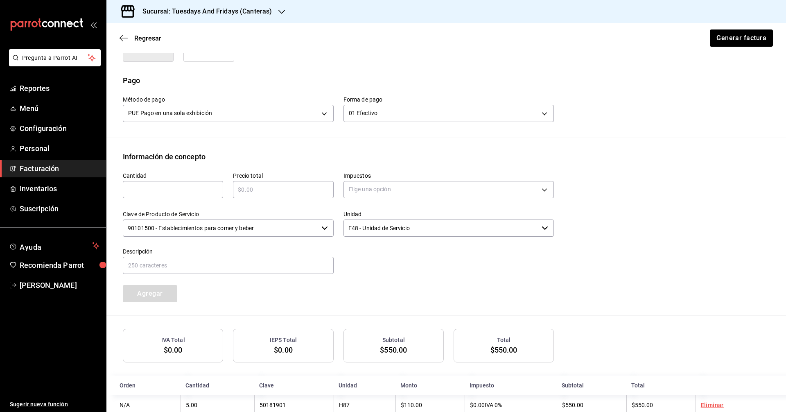
scroll to position [250, 0]
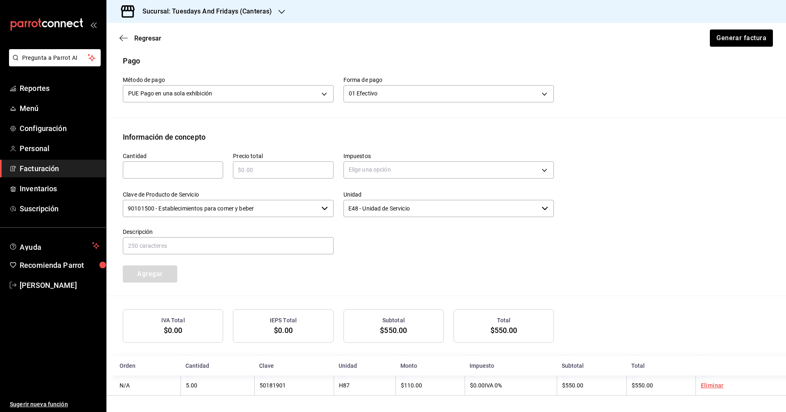
click at [380, 261] on div "Cantidad ​ Precio total ​ Impuestos Elige una opción Clave de Producto de Servi…" at bounding box center [333, 213] width 441 height 140
click at [380, 36] on button "Generar factura" at bounding box center [741, 37] width 64 height 17
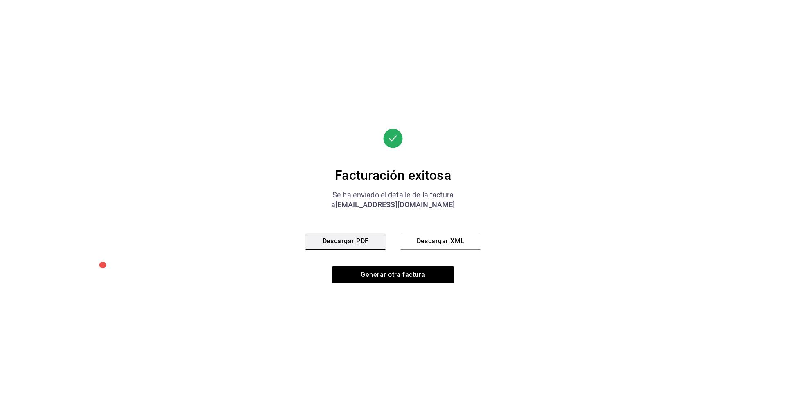
click at [372, 245] on button "Descargar PDF" at bounding box center [346, 241] width 82 height 17
